Goal: Task Accomplishment & Management: Use online tool/utility

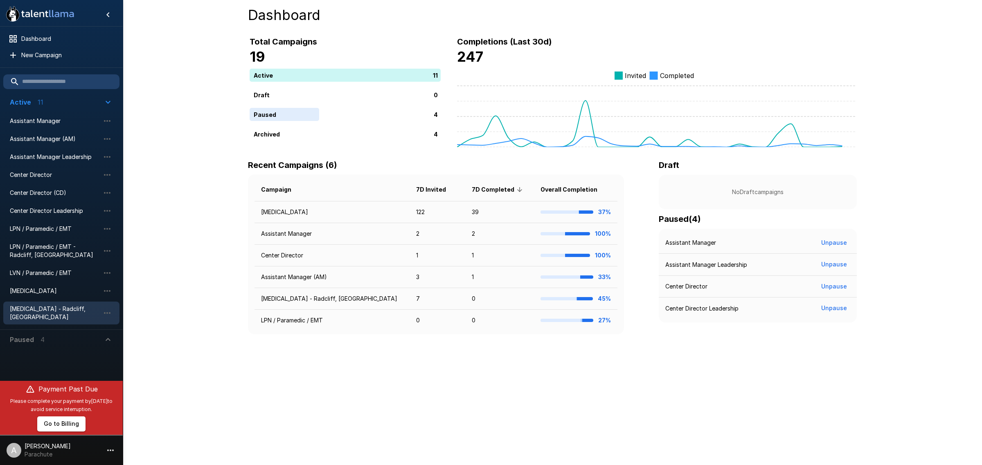
click at [61, 302] on div "Phlebotomist - Radcliff, KY" at bounding box center [61, 313] width 116 height 23
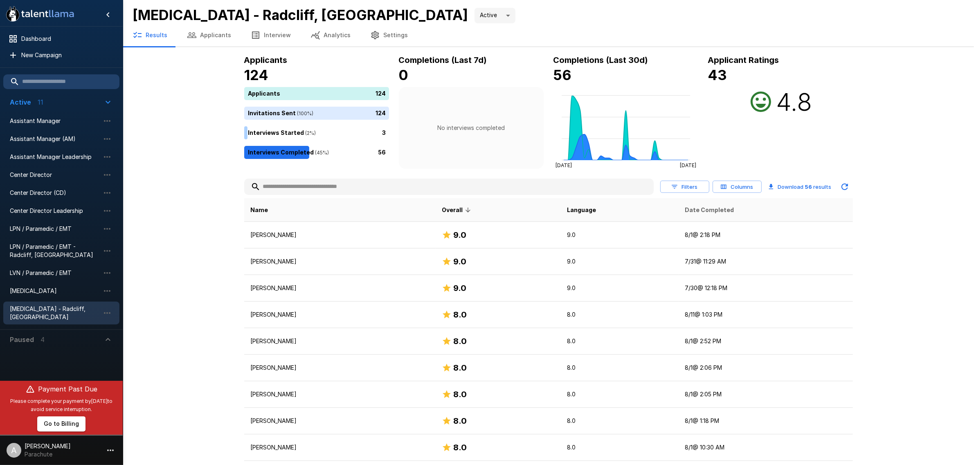
drag, startPoint x: 690, startPoint y: 208, endPoint x: 697, endPoint y: 210, distance: 7.6
click at [690, 208] on th "Date Completed" at bounding box center [766, 210] width 174 height 24
click at [702, 210] on span "Date Completed" at bounding box center [709, 210] width 49 height 10
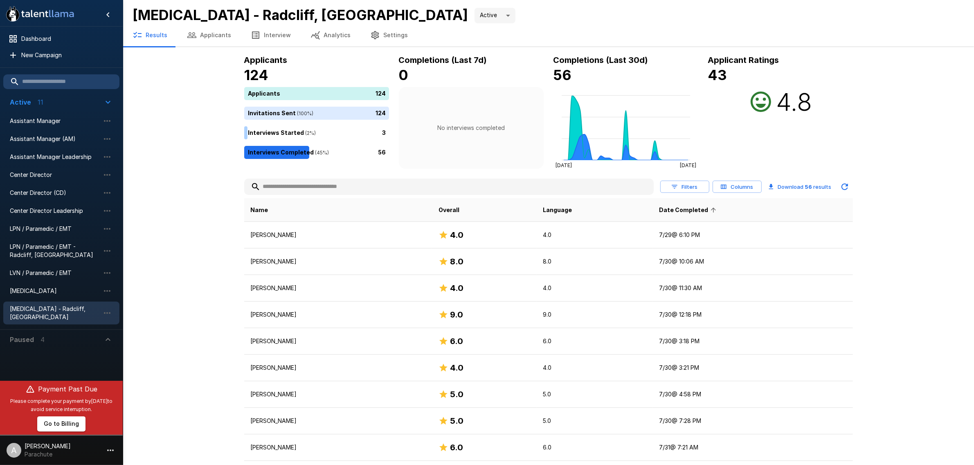
click at [704, 210] on span "Date Completed" at bounding box center [689, 210] width 60 height 10
click at [54, 248] on span "LPN / Paramedic / EMT - Radcliff, KY" at bounding box center [55, 251] width 90 height 16
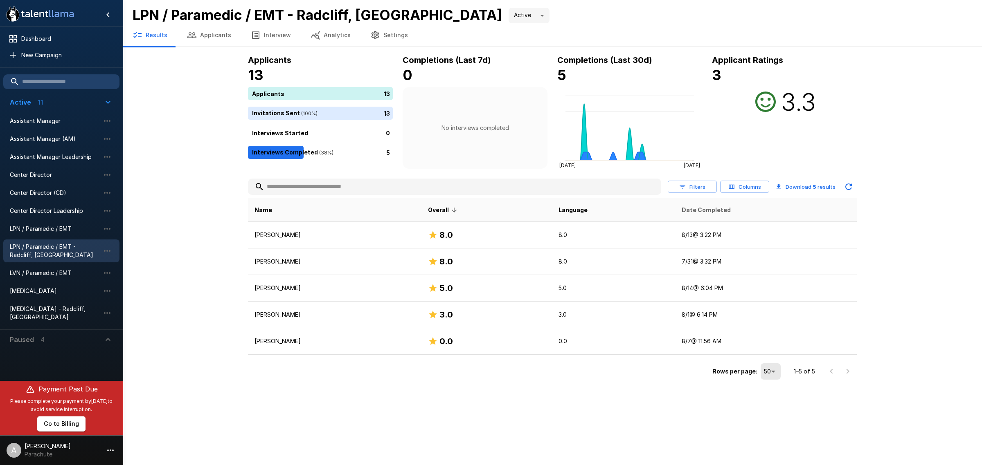
click at [716, 213] on span "Date Completed" at bounding box center [705, 210] width 49 height 10
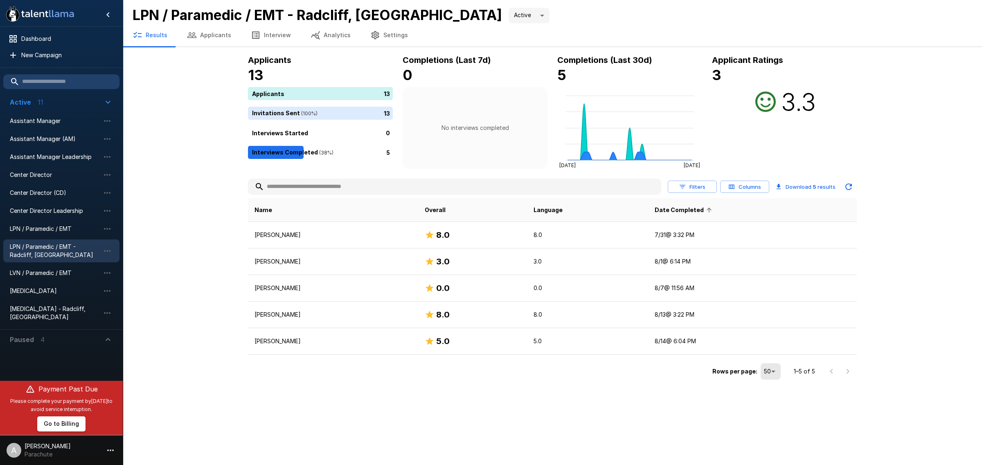
click at [715, 212] on th "Date Completed" at bounding box center [752, 210] width 209 height 24
click at [688, 207] on span "Date Completed" at bounding box center [684, 210] width 60 height 10
click at [47, 225] on span "LPN / Paramedic / EMT" at bounding box center [55, 229] width 90 height 8
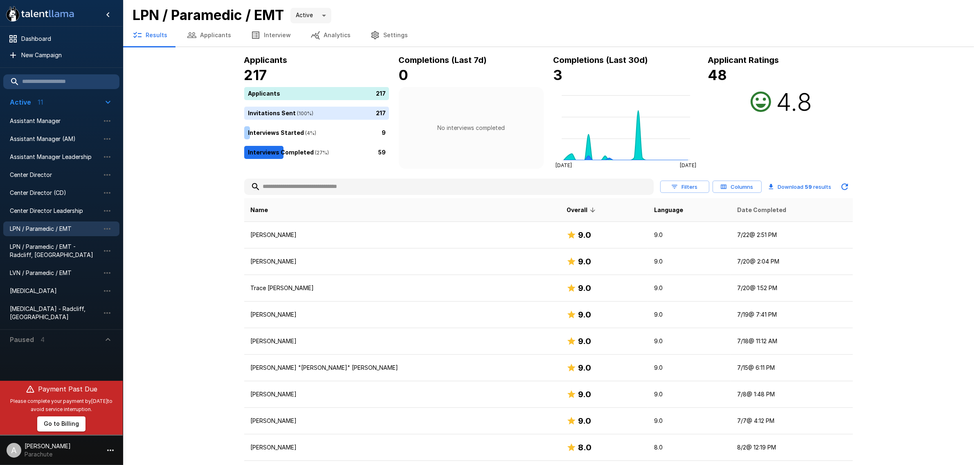
click at [737, 209] on span "Date Completed" at bounding box center [761, 210] width 49 height 10
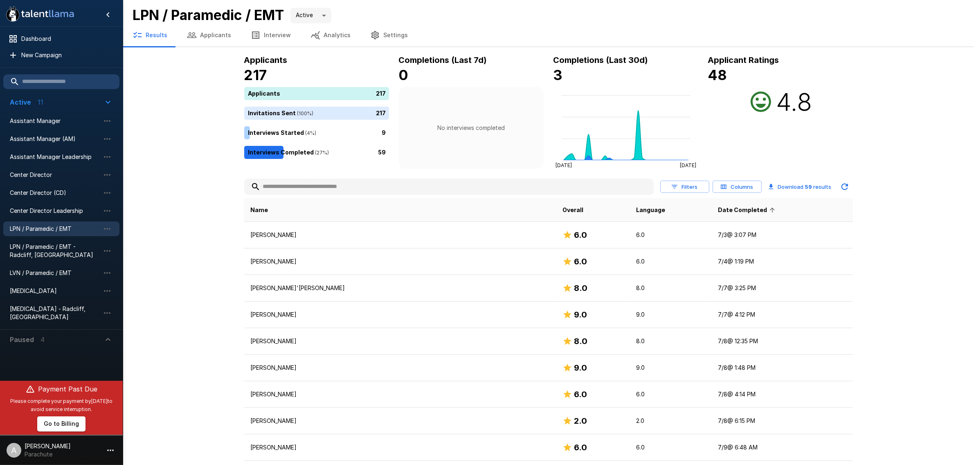
click at [718, 209] on span "Date Completed" at bounding box center [748, 210] width 60 height 10
click at [54, 269] on span "LVN / Paramedic / EMT" at bounding box center [55, 273] width 90 height 8
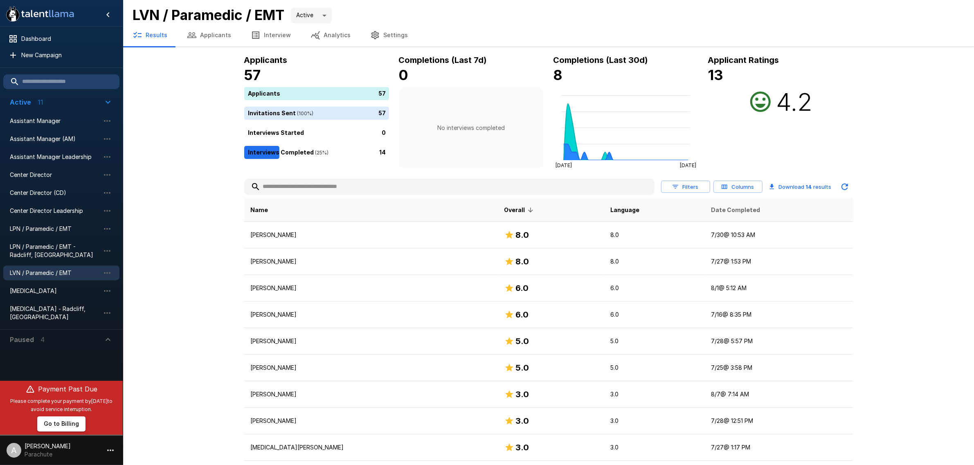
click at [711, 214] on span "Date Completed" at bounding box center [735, 210] width 49 height 10
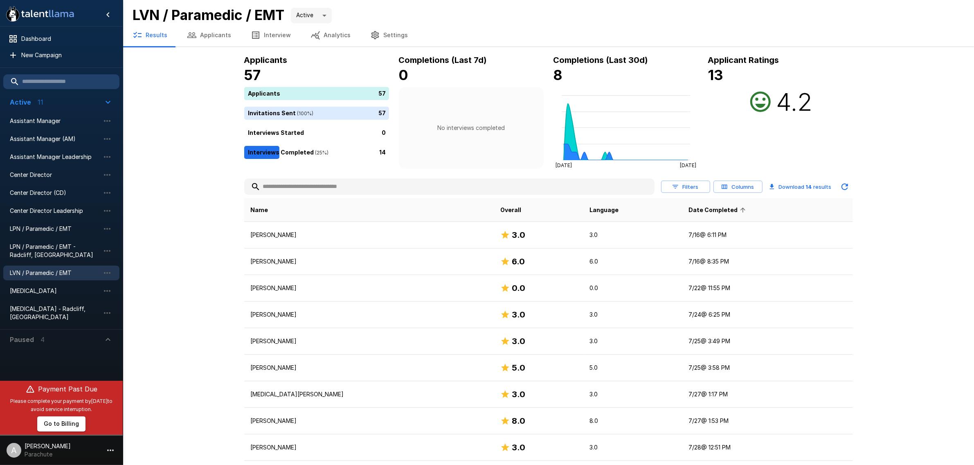
click at [709, 213] on span "Date Completed" at bounding box center [718, 210] width 60 height 10
drag, startPoint x: 52, startPoint y: 231, endPoint x: 58, endPoint y: 238, distance: 9.3
click at [52, 231] on span "LPN / Paramedic / EMT" at bounding box center [55, 229] width 90 height 8
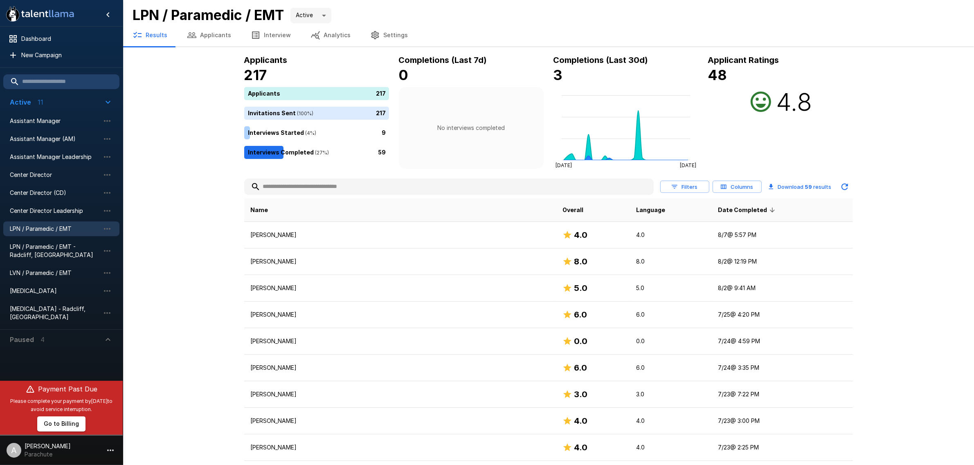
click at [201, 30] on button "Applicants" at bounding box center [209, 35] width 64 height 23
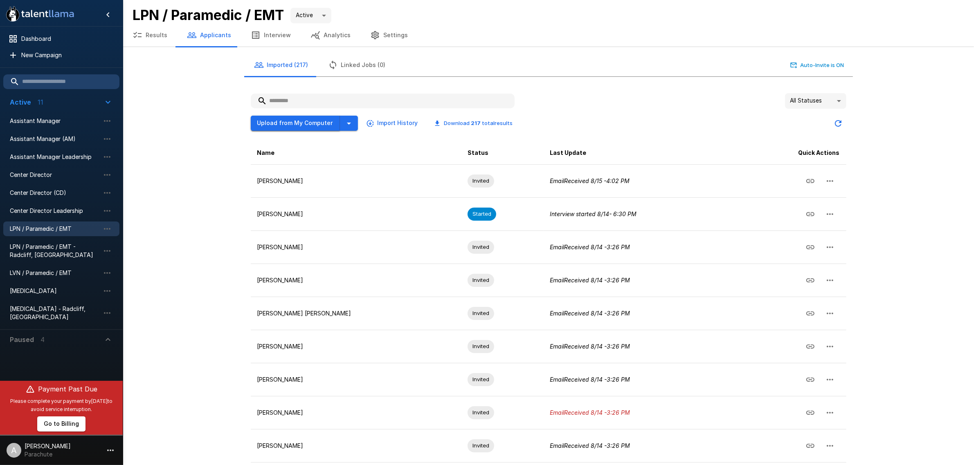
click at [324, 124] on button "Upload from My Computer" at bounding box center [295, 123] width 89 height 15
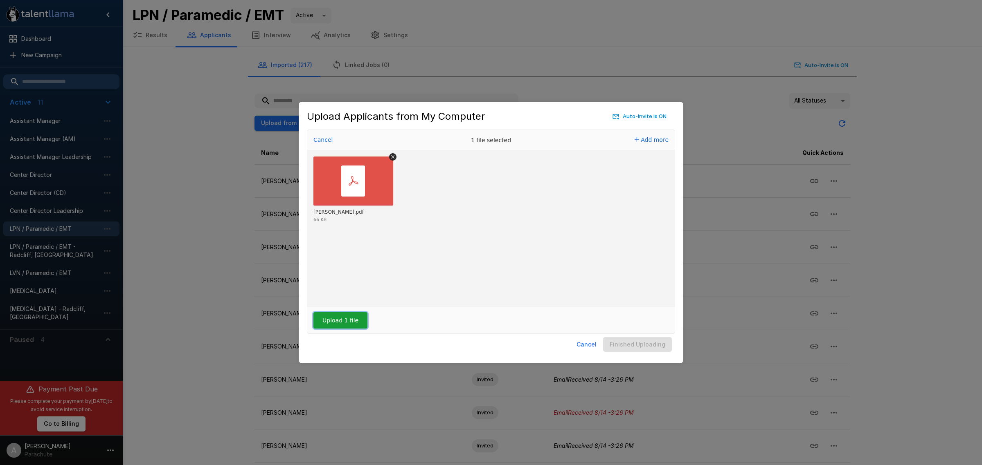
click at [339, 321] on button "Upload 1 file" at bounding box center [340, 320] width 54 height 16
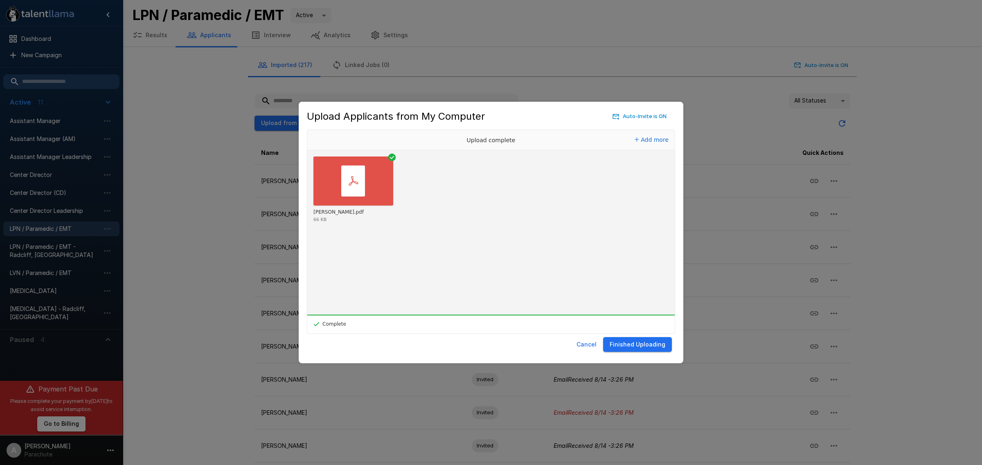
drag, startPoint x: 640, startPoint y: 344, endPoint x: 549, endPoint y: 328, distance: 92.3
click at [640, 344] on button "Finished Uploading" at bounding box center [637, 344] width 69 height 15
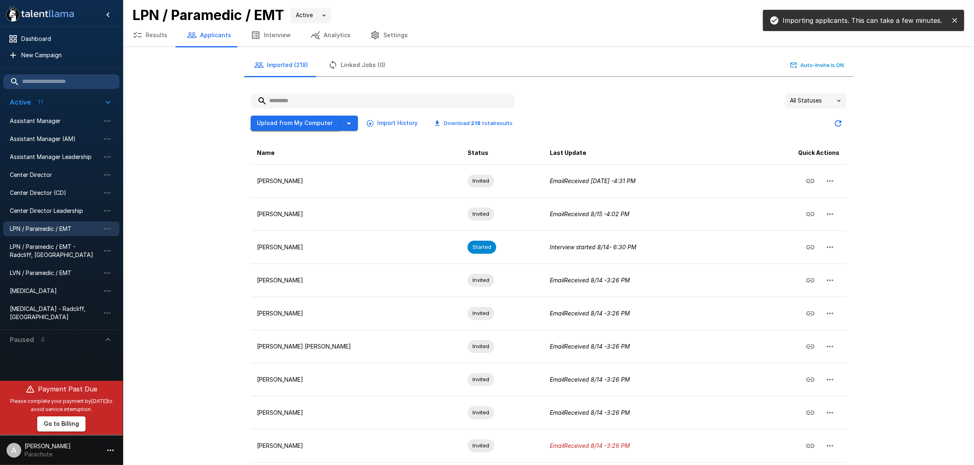
click at [301, 126] on button "Upload from My Computer" at bounding box center [295, 123] width 89 height 15
